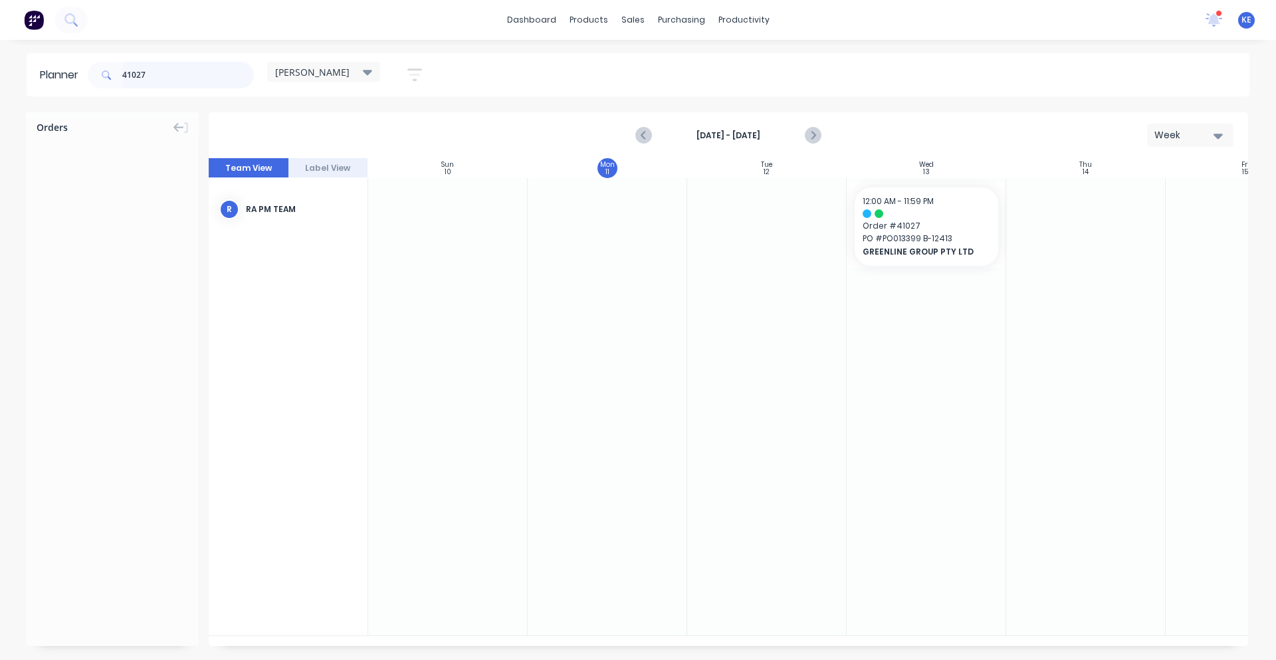
drag, startPoint x: 138, startPoint y: 94, endPoint x: 75, endPoint y: 120, distance: 68.3
click at [94, 113] on div "Planner 41027 [PERSON_NAME] Save new view None edit [PERSON_NAME] (Default) edi…" at bounding box center [638, 356] width 1276 height 606
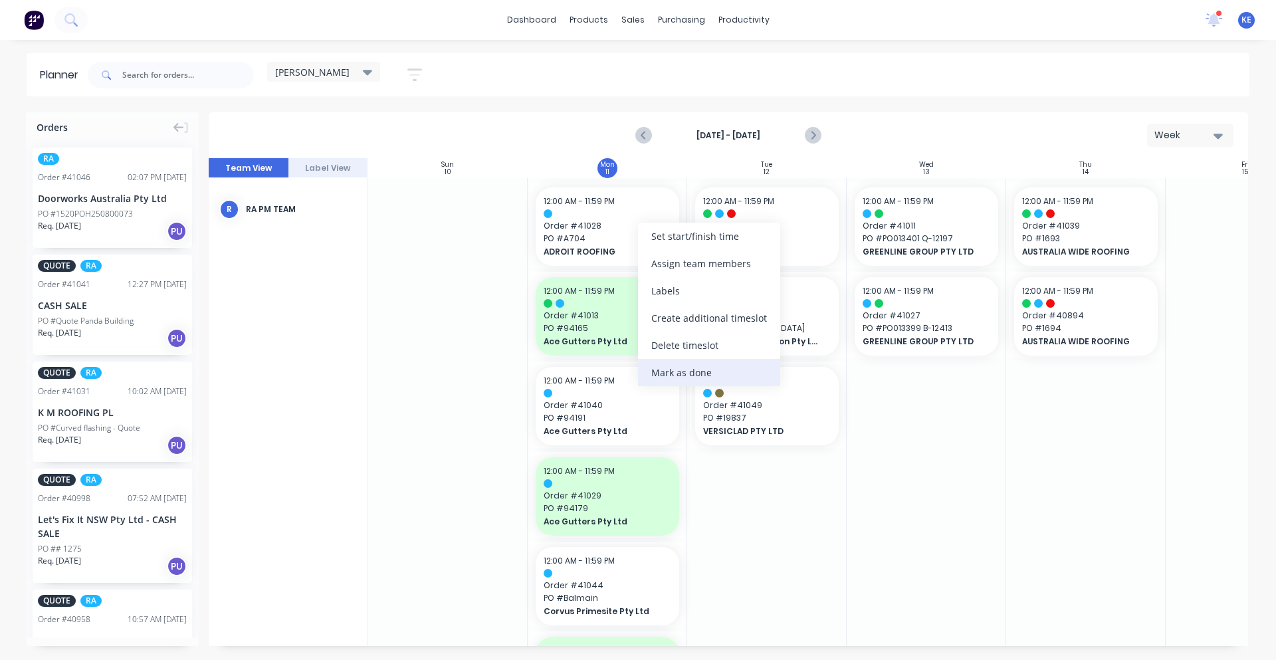
click at [681, 376] on div "Mark as done" at bounding box center [709, 372] width 142 height 27
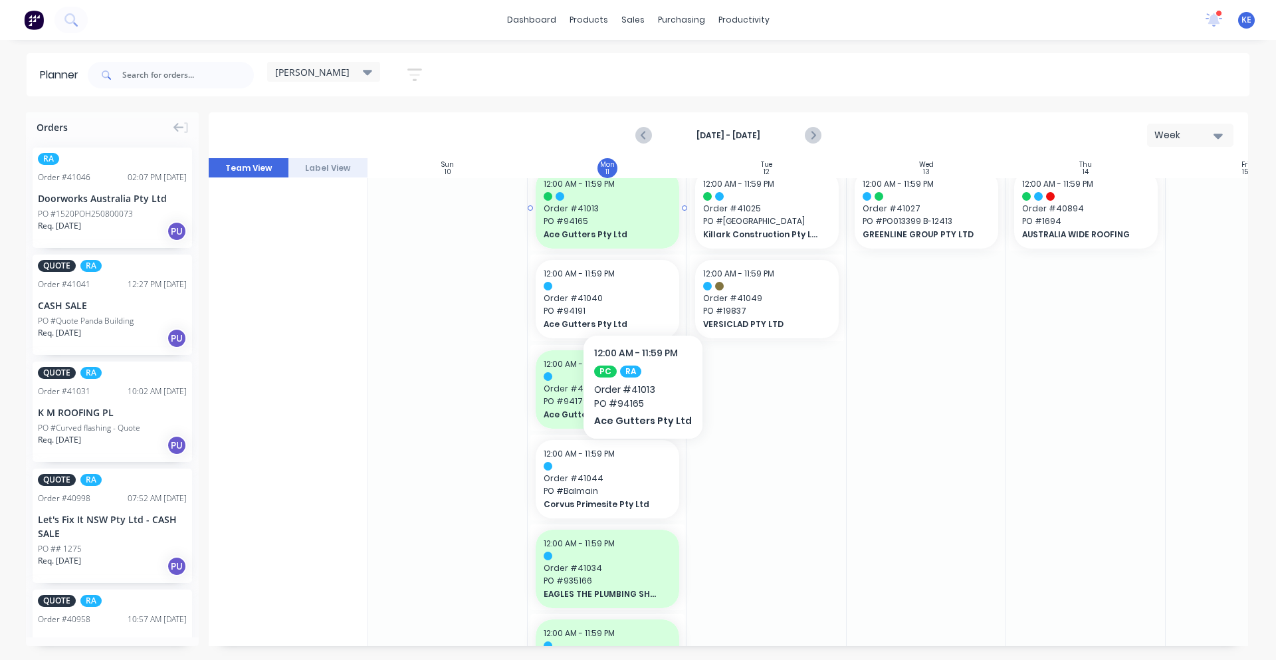
scroll to position [138, 0]
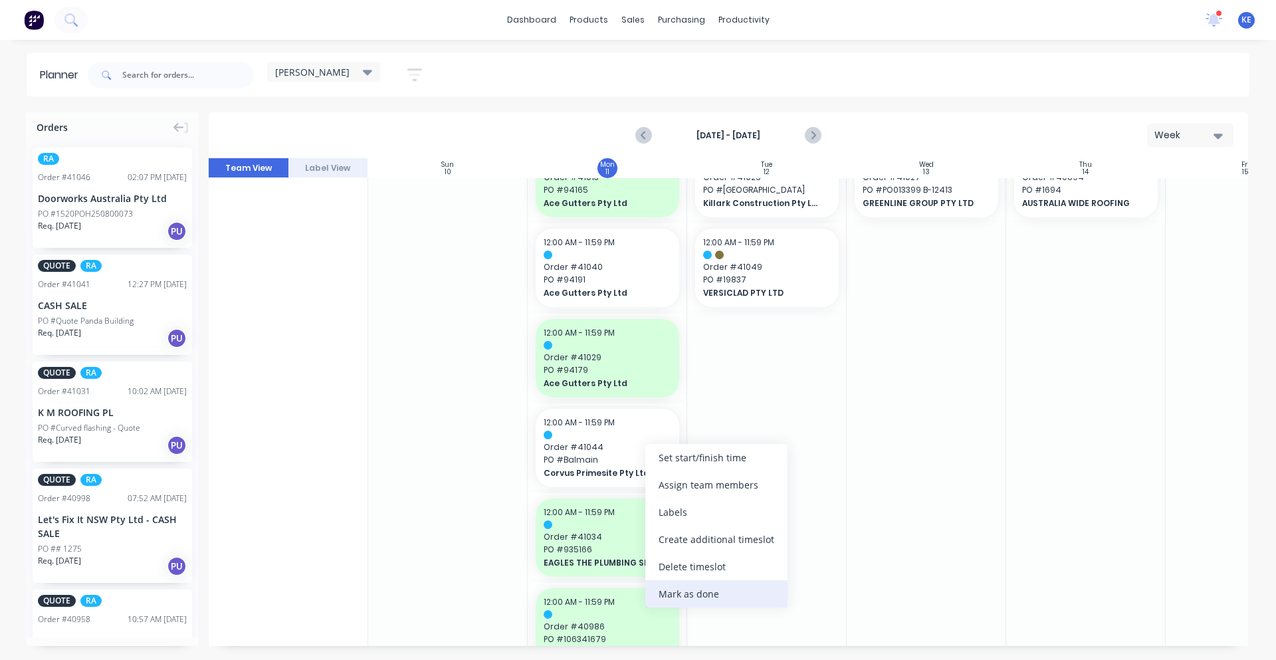
click at [733, 590] on div "Mark as done" at bounding box center [716, 593] width 142 height 27
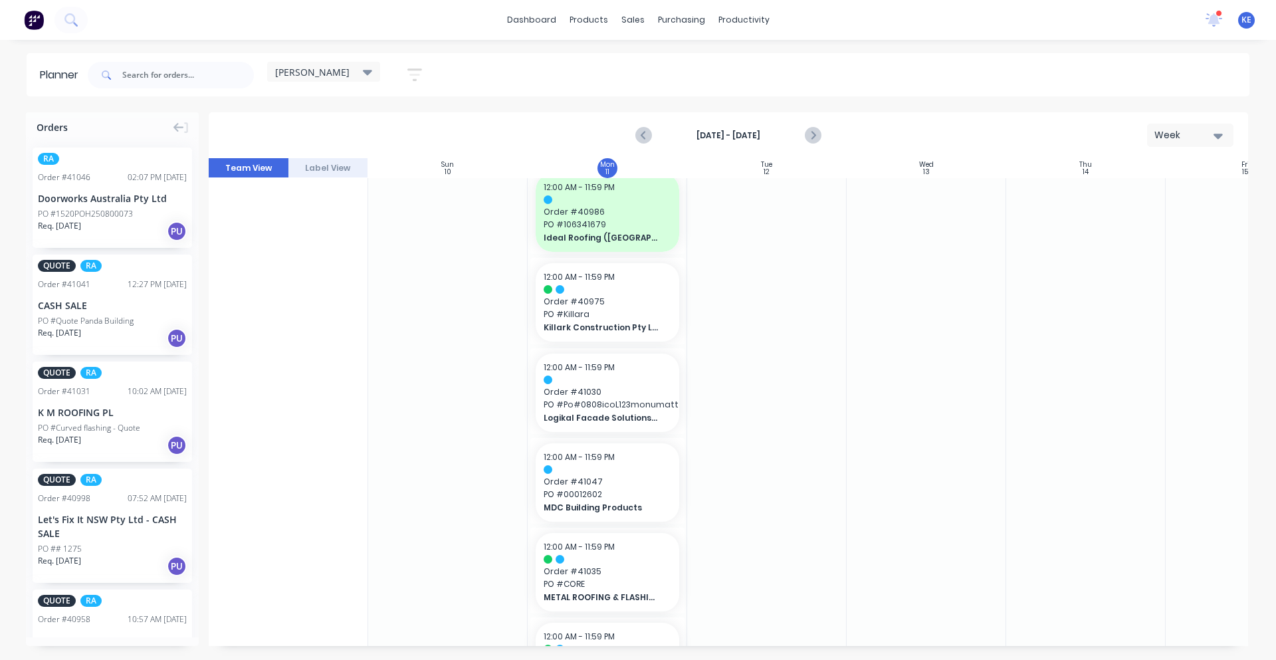
scroll to position [554, 0]
click at [715, 444] on div "Mark as done" at bounding box center [703, 442] width 142 height 27
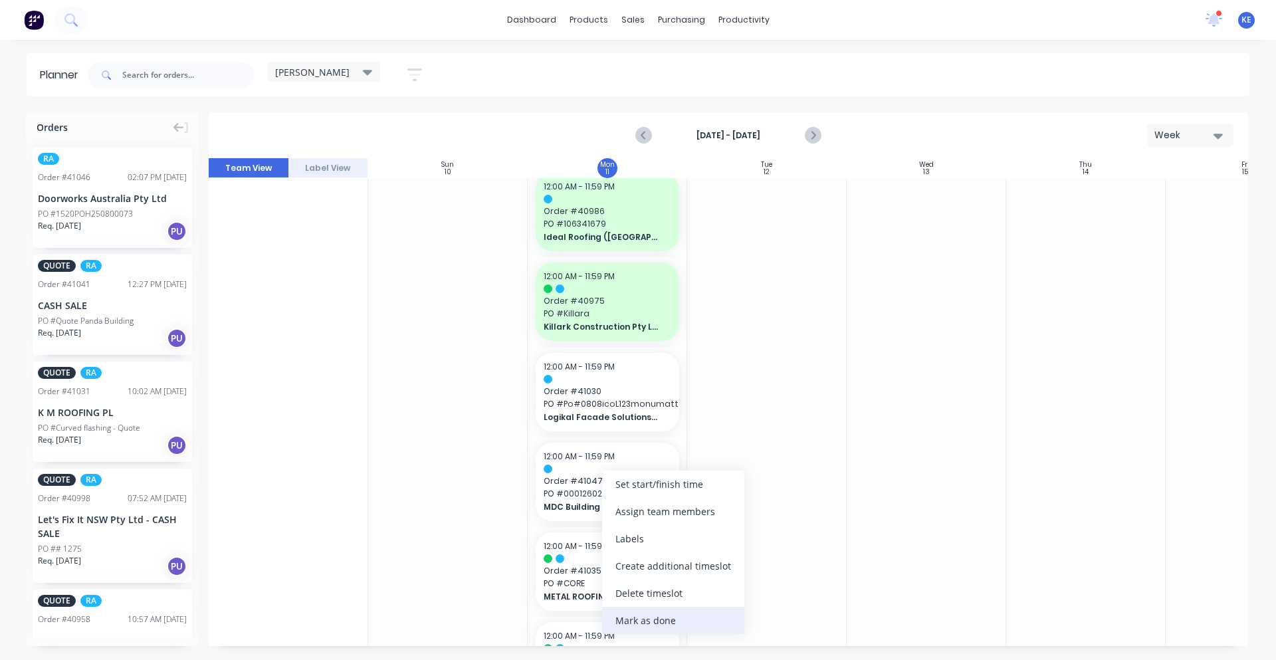
click at [684, 629] on div "Mark as done" at bounding box center [673, 620] width 142 height 27
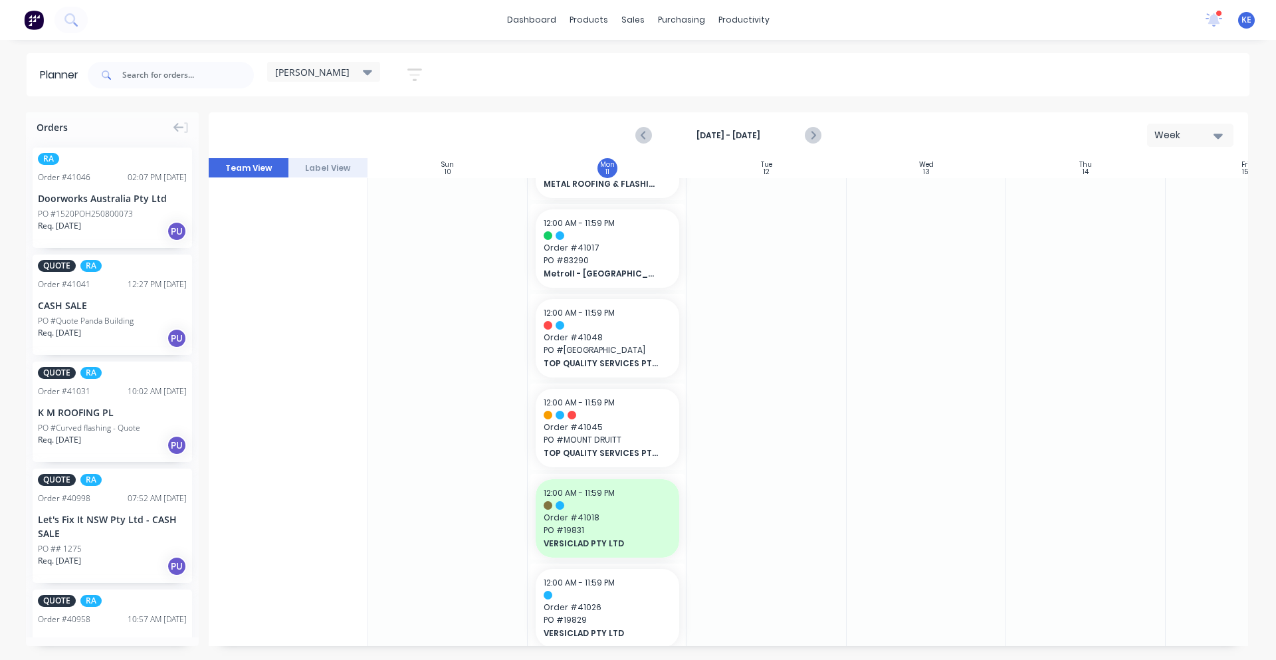
scroll to position [969, 0]
click at [730, 486] on div "Mark as done" at bounding box center [724, 472] width 142 height 27
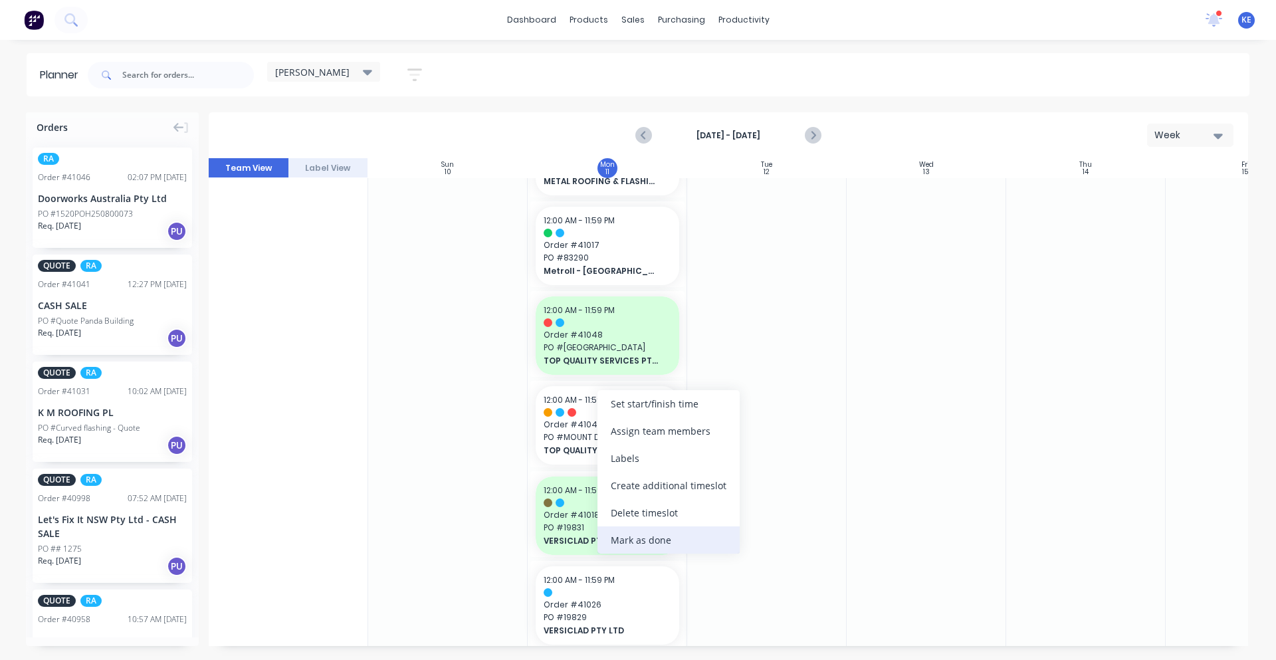
click at [672, 534] on div "Mark as done" at bounding box center [669, 539] width 142 height 27
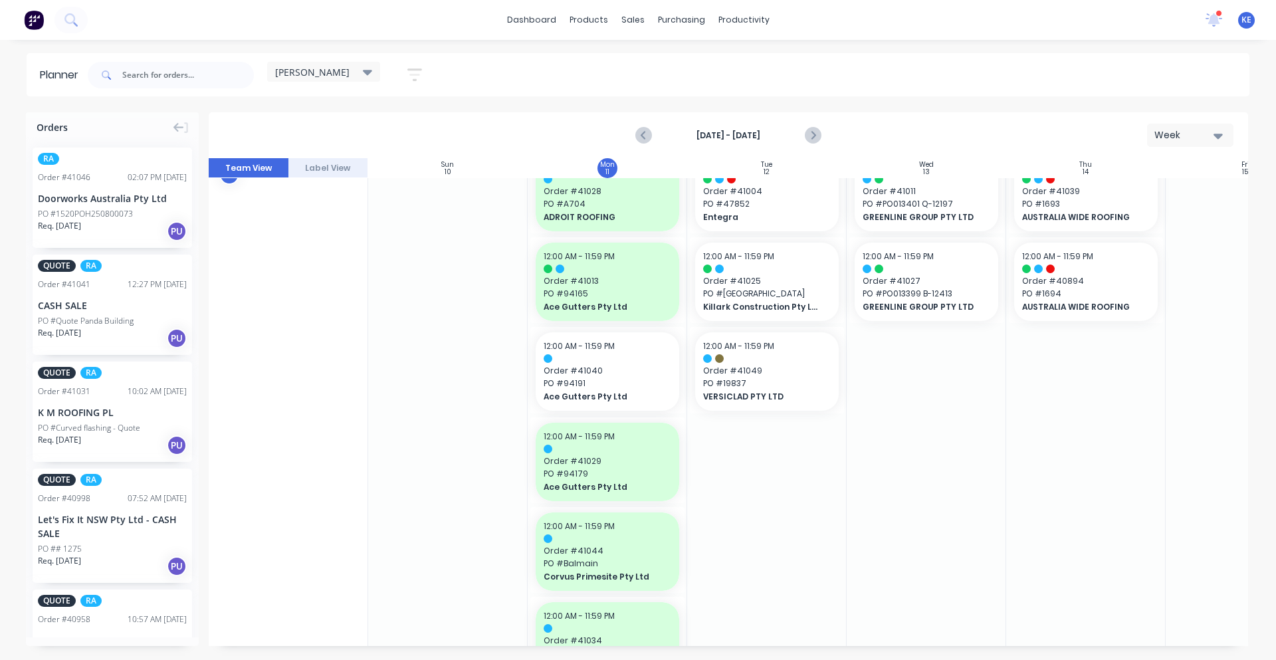
scroll to position [0, 0]
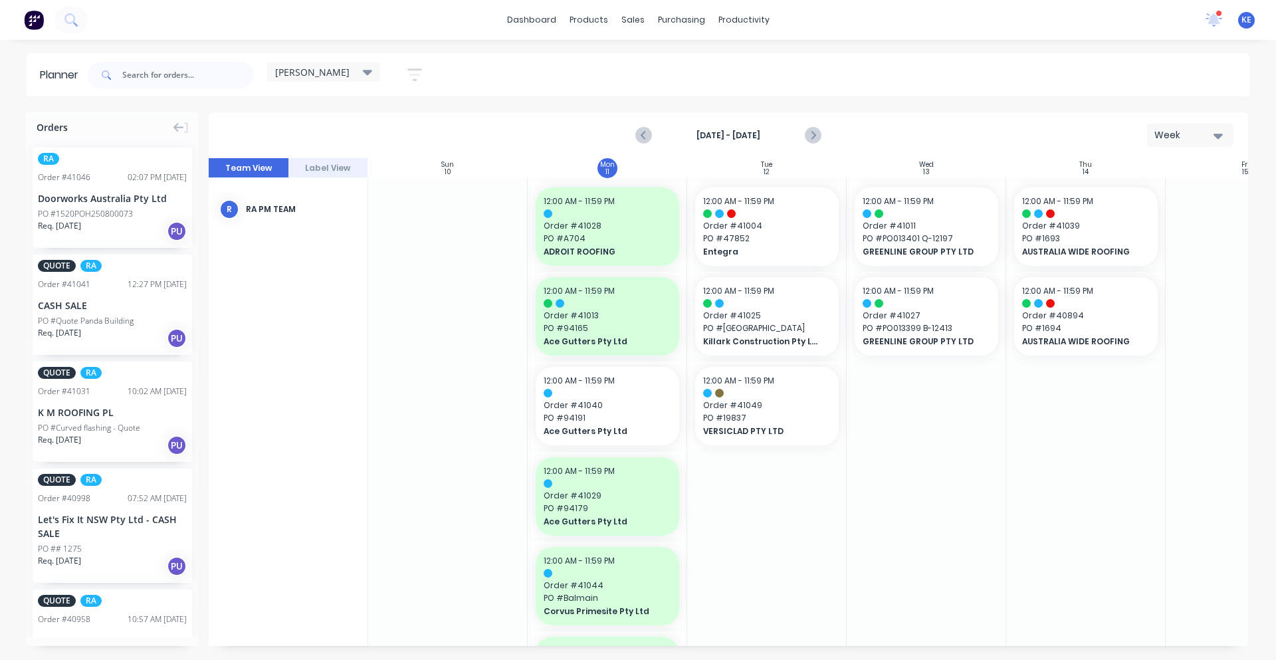
click at [149, 201] on div "Doorworks Australia Pty Ltd" at bounding box center [112, 198] width 149 height 14
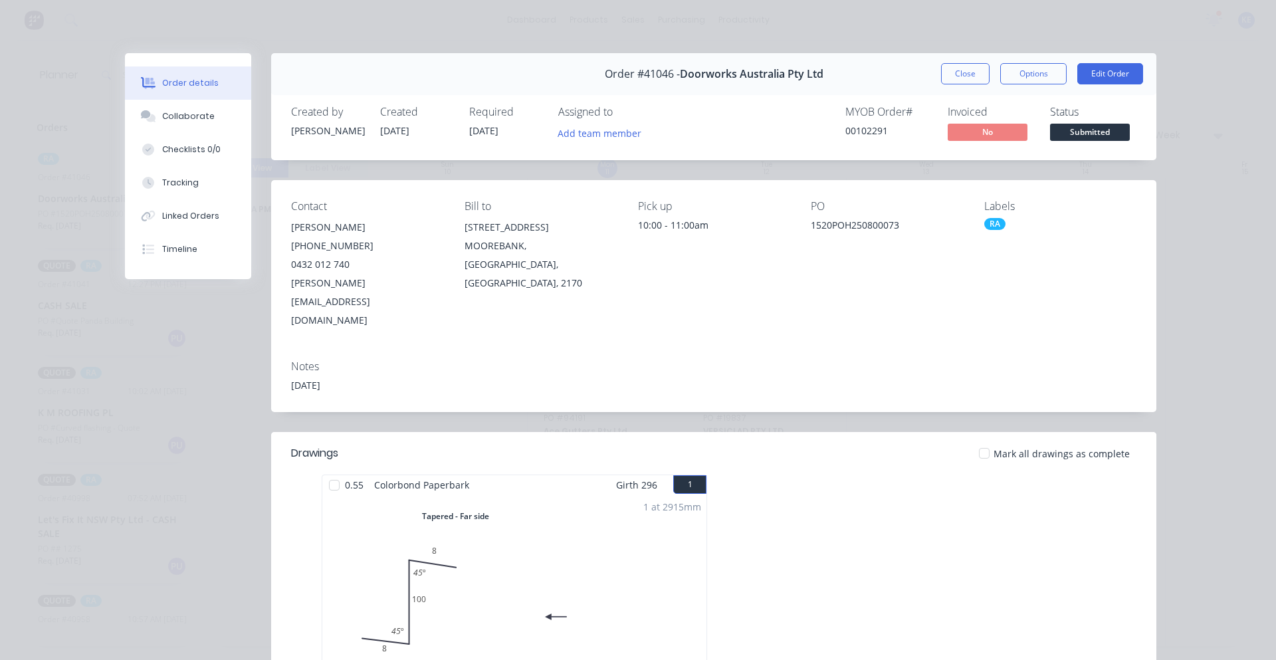
click at [964, 92] on div "Order #41046 - Doorworks Australia Pty Ltd Close Options Edit Order" at bounding box center [713, 74] width 885 height 42
click at [961, 77] on button "Close" at bounding box center [965, 73] width 49 height 21
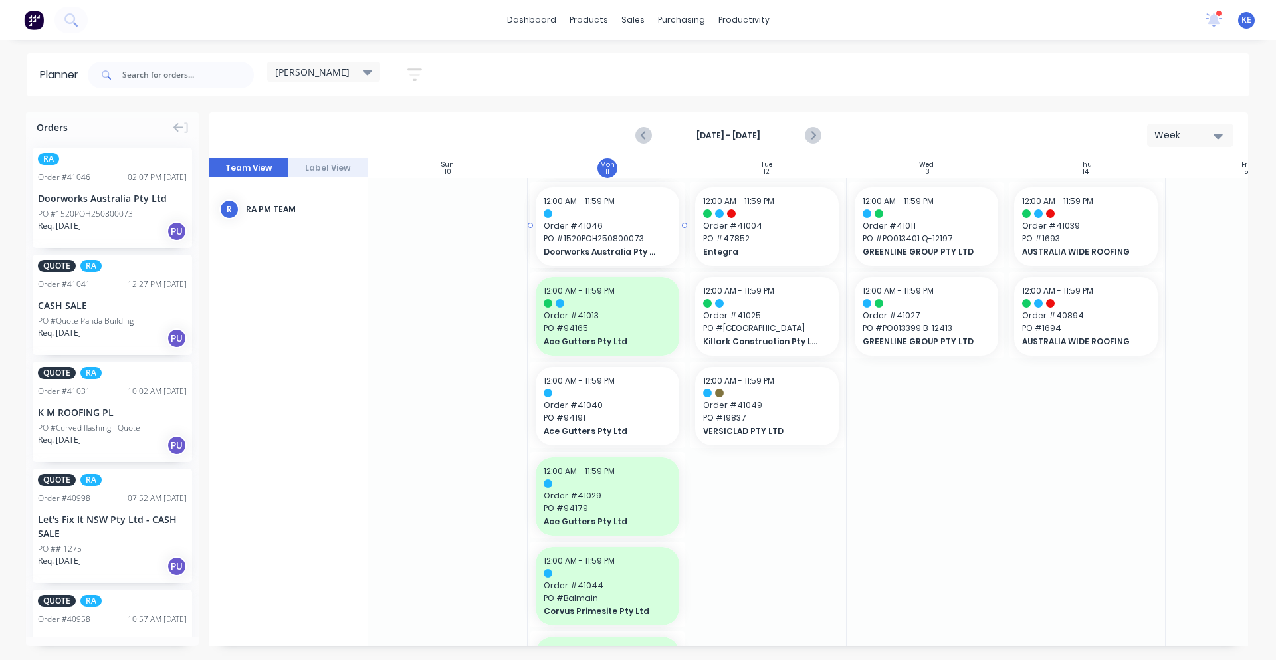
drag, startPoint x: 90, startPoint y: 225, endPoint x: 592, endPoint y: 332, distance: 512.4
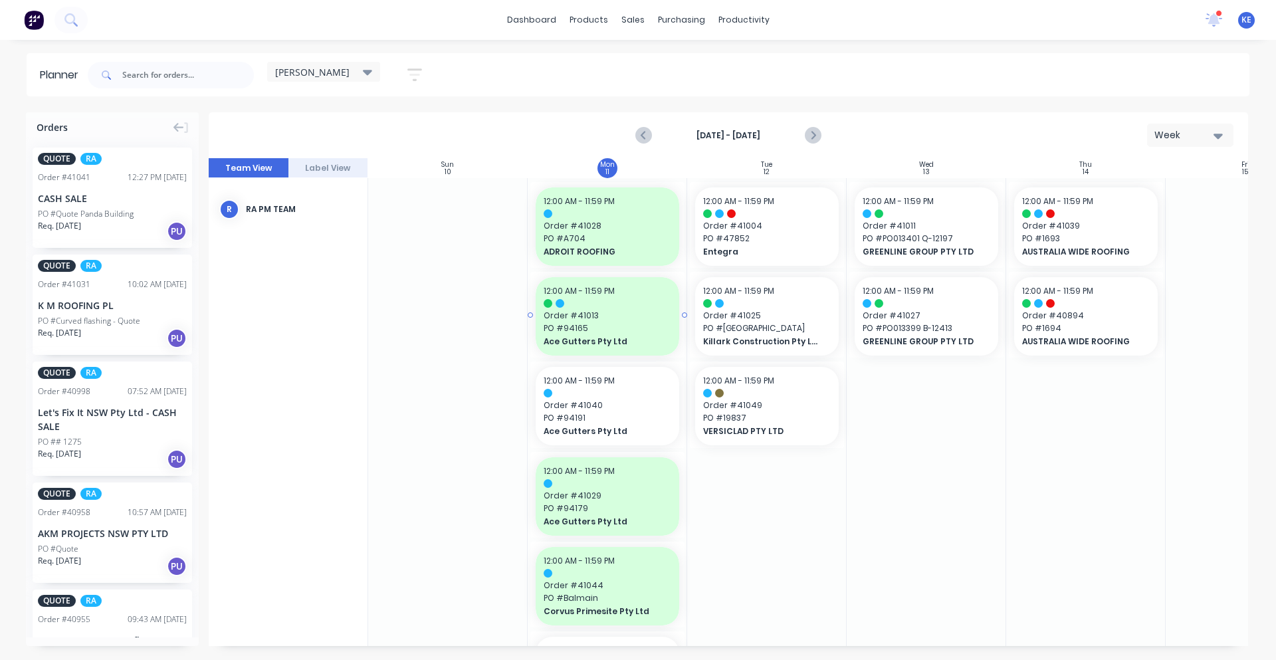
scroll to position [277, 0]
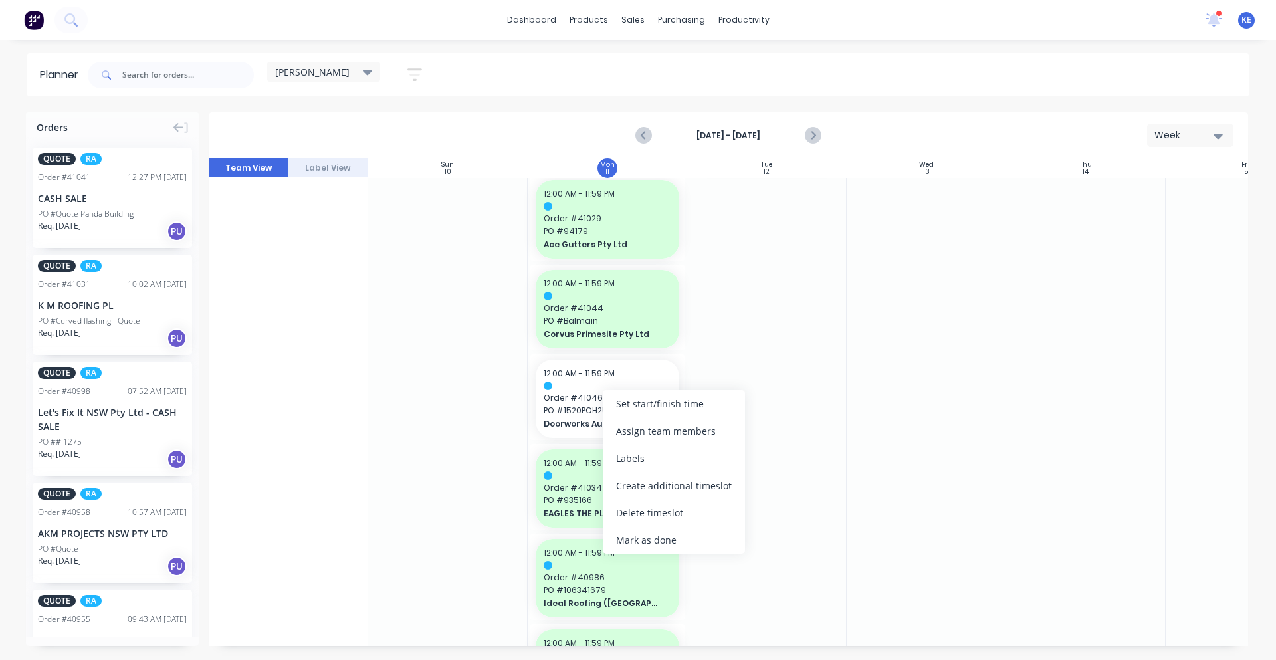
drag, startPoint x: 699, startPoint y: 544, endPoint x: 772, endPoint y: 490, distance: 90.8
click at [699, 542] on div "Mark as done" at bounding box center [674, 539] width 142 height 27
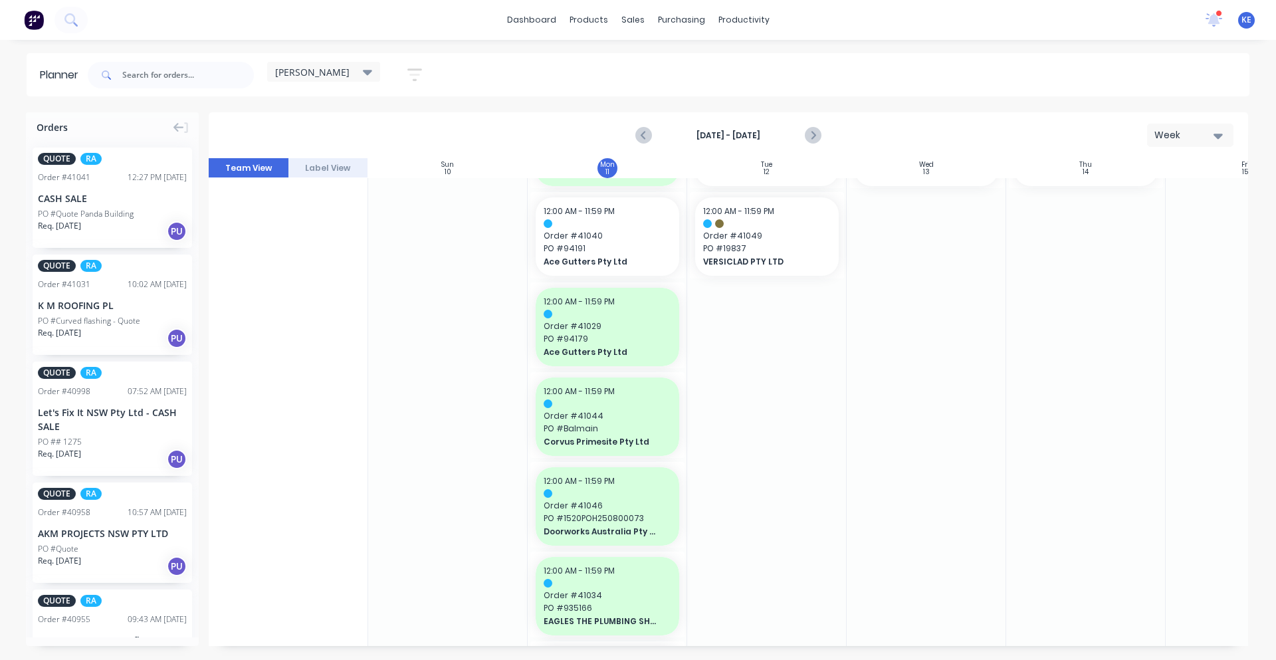
scroll to position [0, 0]
